Goal: Download file/media

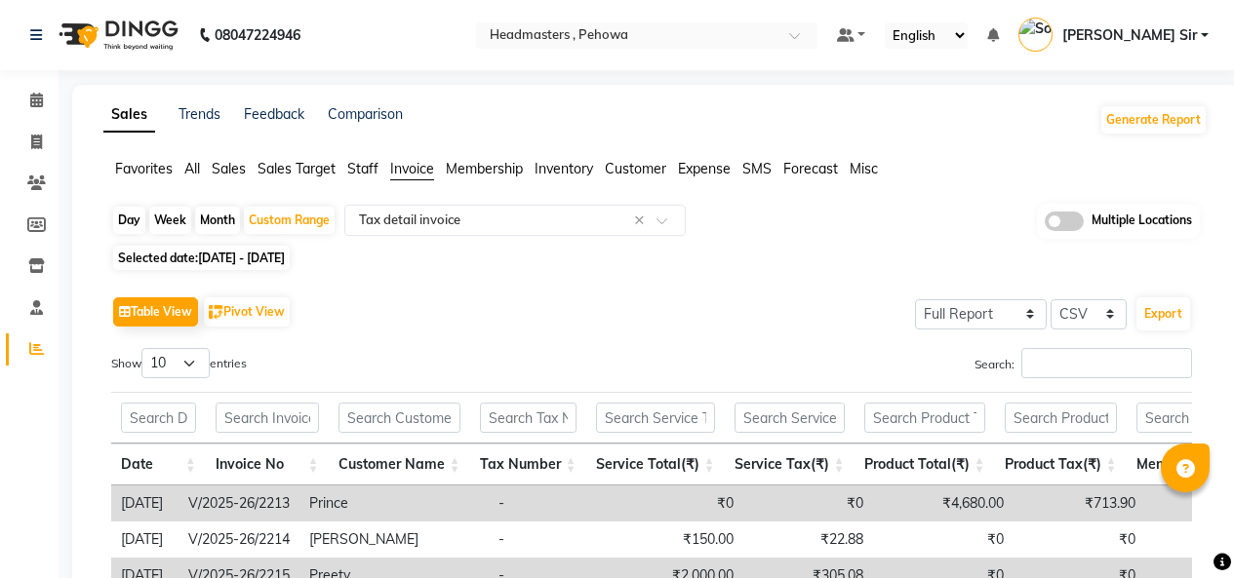
select select "full_report"
select select "csv"
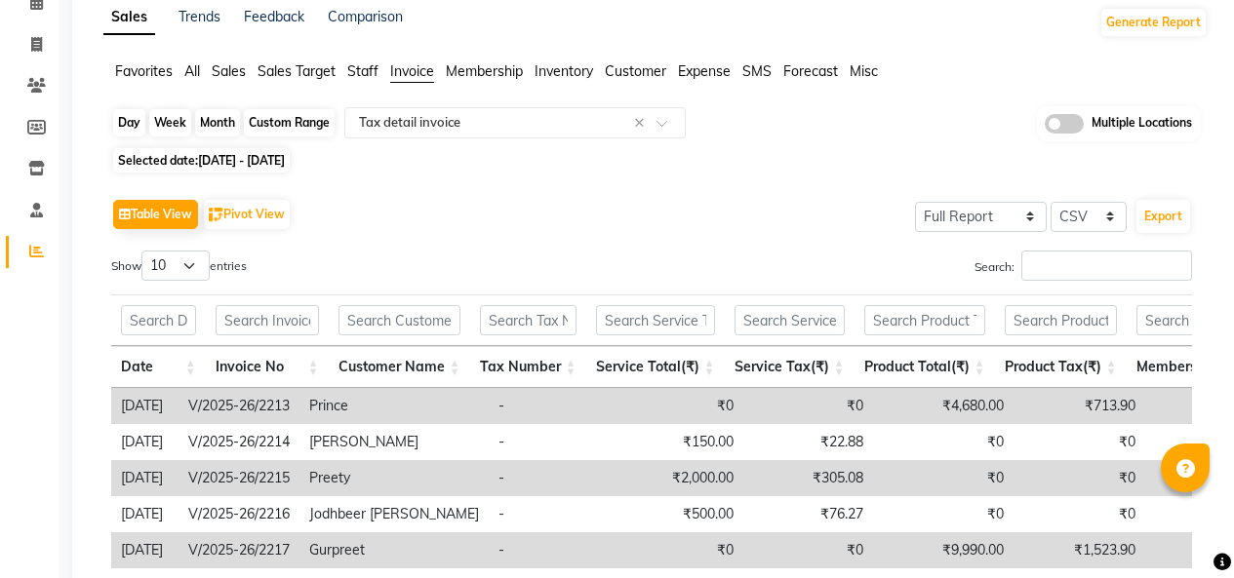
click at [287, 125] on div "Custom Range" at bounding box center [289, 122] width 91 height 27
select select "8"
select select "2025"
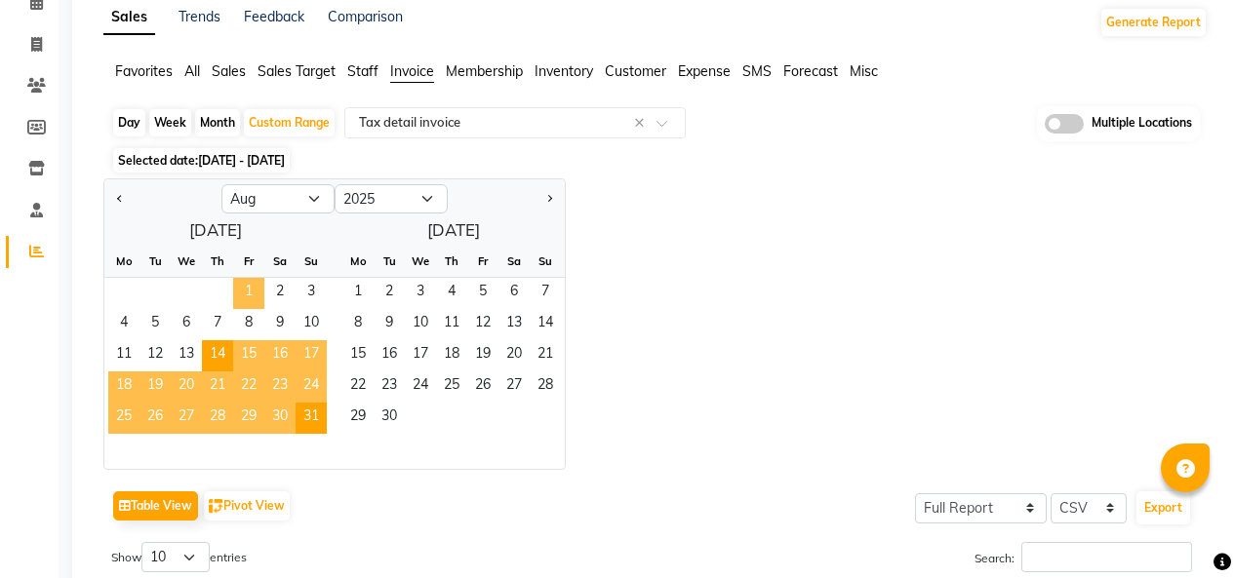
click at [242, 288] on span "1" at bounding box center [248, 293] width 31 height 31
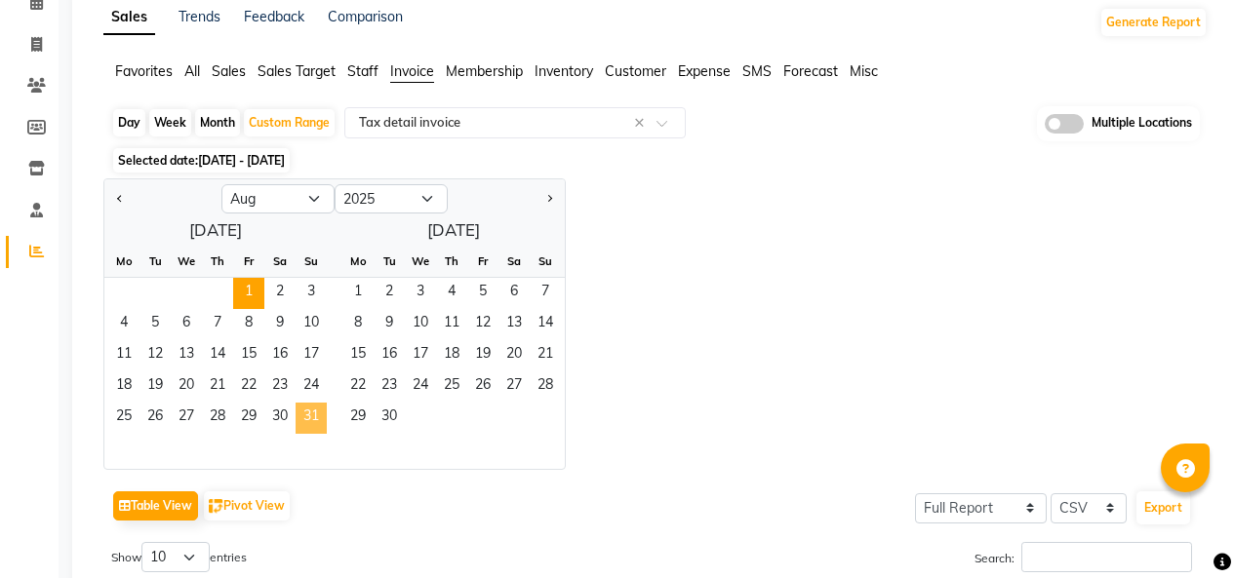
click at [311, 408] on span "31" at bounding box center [311, 418] width 31 height 31
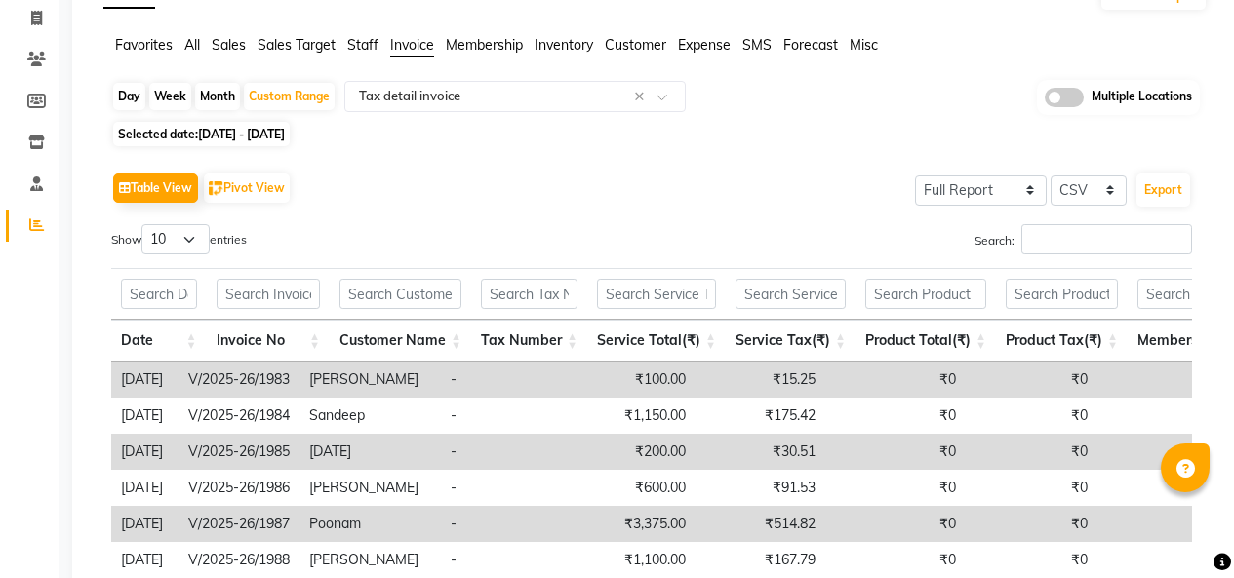
scroll to position [137, 0]
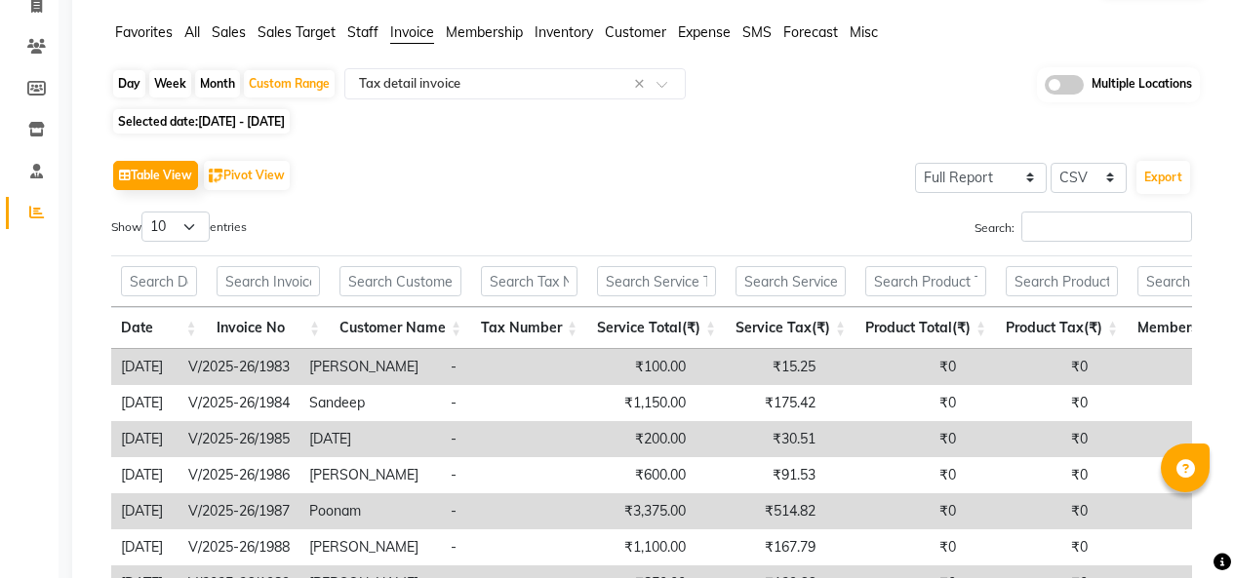
click at [225, 33] on span "Sales" at bounding box center [229, 32] width 34 height 18
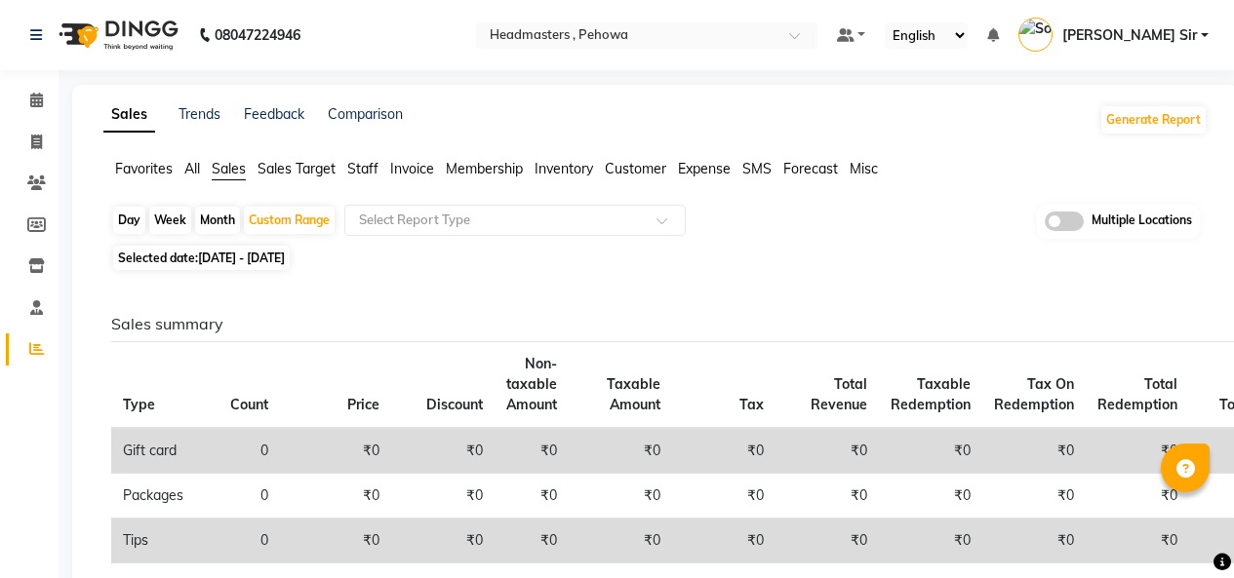
click at [188, 168] on span "All" at bounding box center [192, 169] width 16 height 18
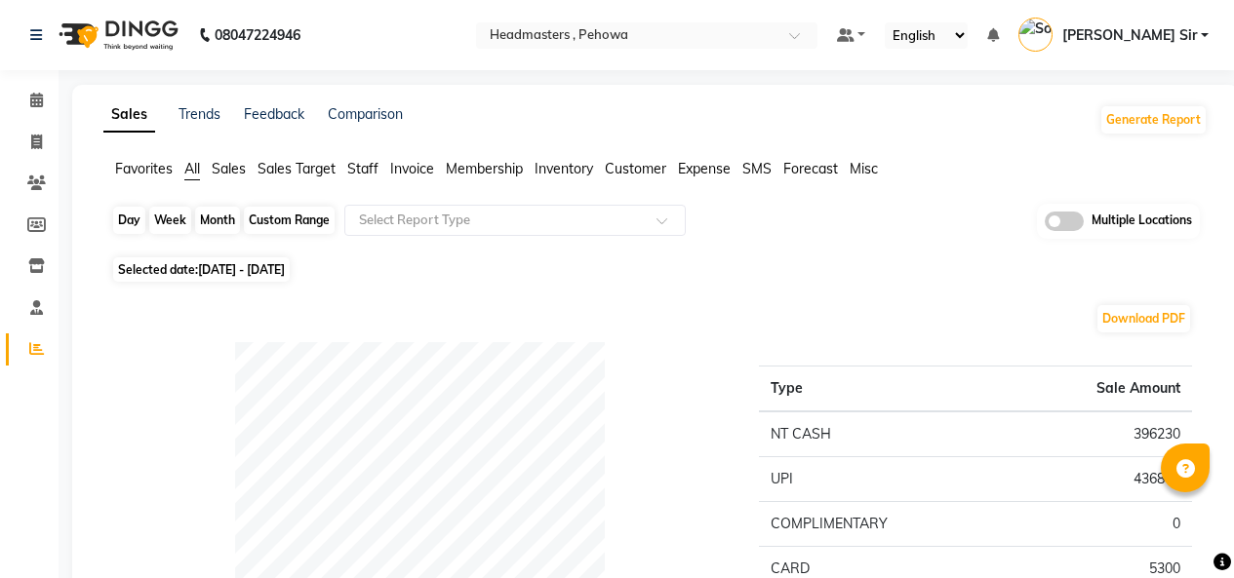
click at [271, 214] on div "Custom Range" at bounding box center [289, 220] width 91 height 27
select select "8"
select select "2025"
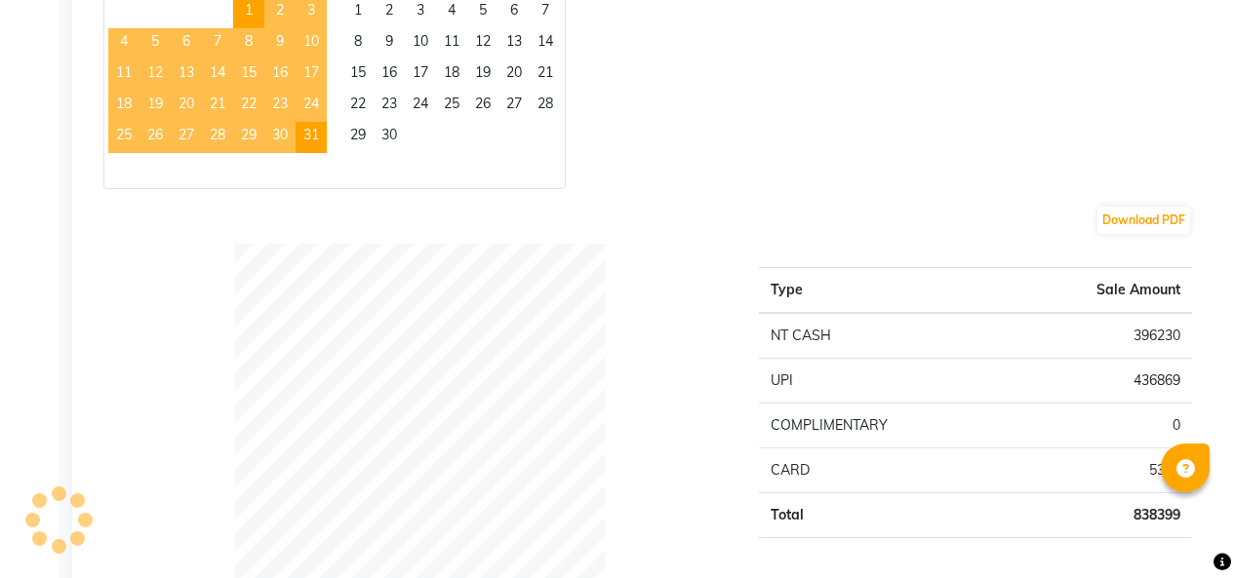
scroll to position [683, 0]
